Goal: Information Seeking & Learning: Understand process/instructions

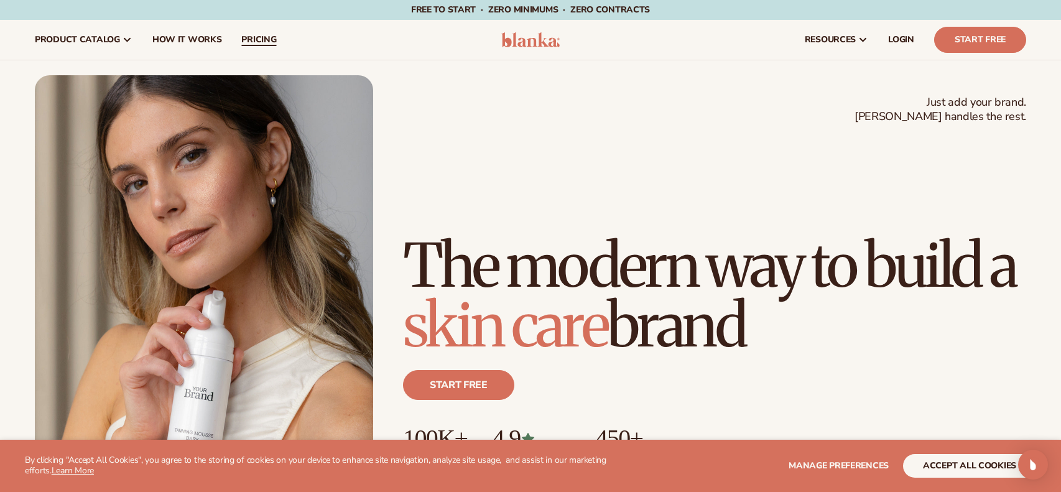
click at [258, 48] on link "pricing" at bounding box center [258, 40] width 55 height 40
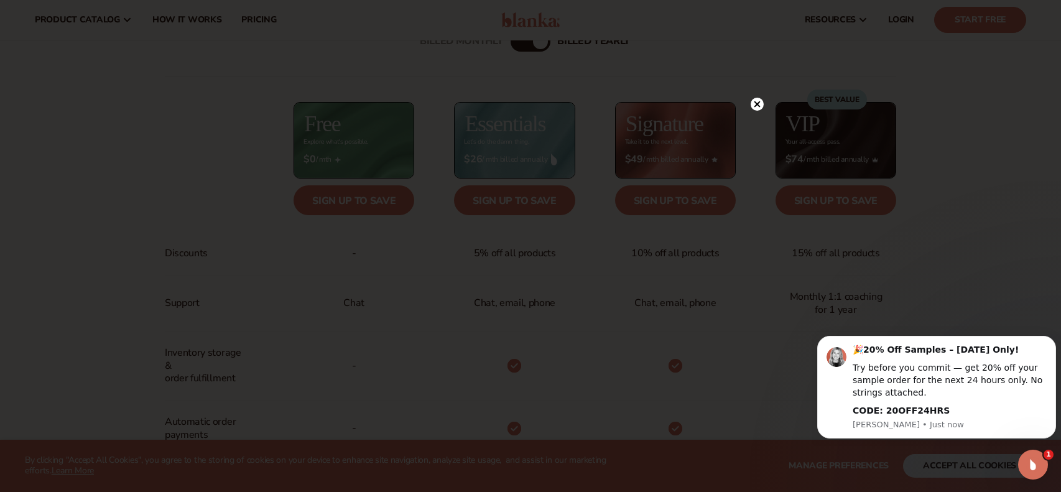
click at [755, 108] on circle at bounding box center [757, 104] width 13 height 13
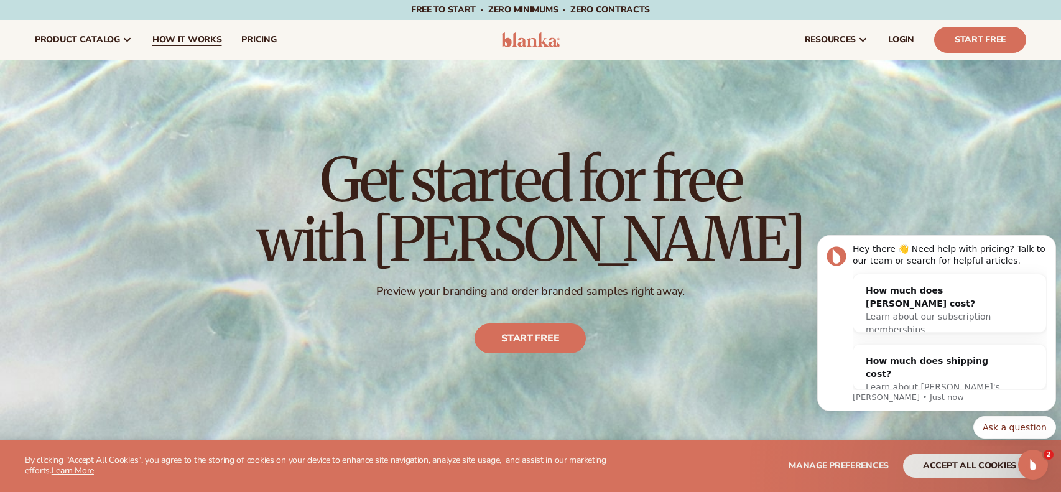
click at [180, 44] on span "How It Works" at bounding box center [187, 40] width 70 height 10
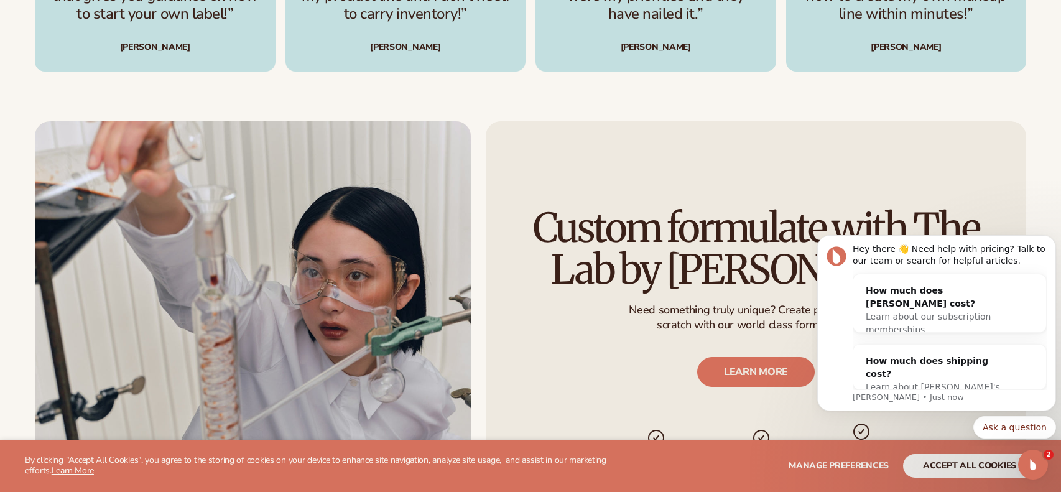
scroll to position [2173, 0]
